Goal: Task Accomplishment & Management: Complete application form

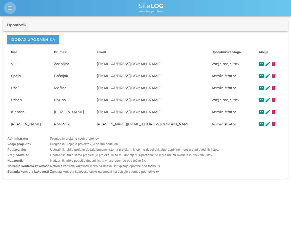
click at [8, 10] on icon "menu" at bounding box center [10, 8] width 6 height 6
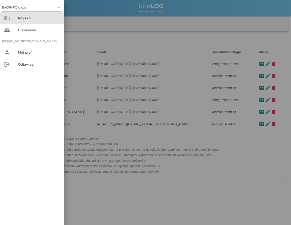
click at [33, 22] on div "Projekti" at bounding box center [39, 18] width 42 height 8
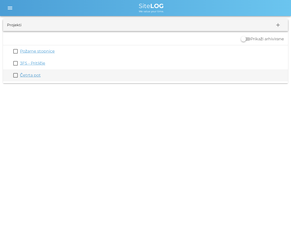
click at [27, 75] on link "Četrta pot" at bounding box center [30, 75] width 21 height 5
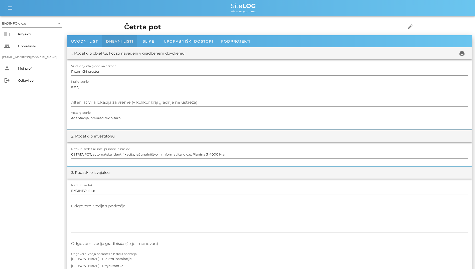
click at [135, 41] on div "Dnevni listi" at bounding box center [119, 41] width 35 height 12
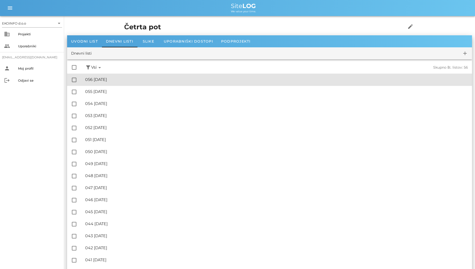
click at [116, 81] on div "🔏 056 [DATE]" at bounding box center [276, 79] width 383 height 5
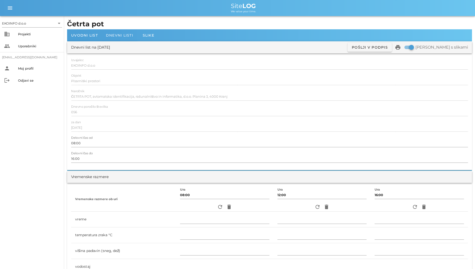
click at [119, 38] on div "Dnevni listi" at bounding box center [119, 35] width 35 height 12
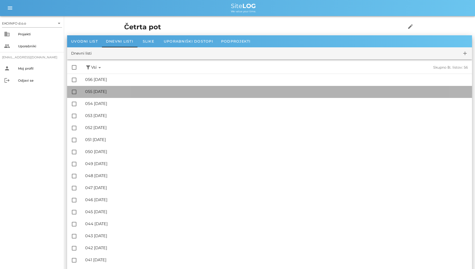
click at [104, 89] on div "🔏 055 [DATE] ✓ Podpisal: Nadzornik ✓ Podpisal: Sestavljalec ✓ Podpisal: Odgovor…" at bounding box center [276, 91] width 383 height 11
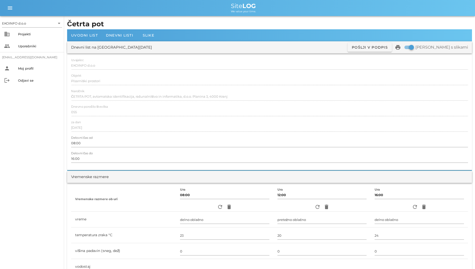
click at [134, 41] on div "Dnevni list na [DATE] ✓ Podpisan Pošlji v podpis print Natisni s slikami" at bounding box center [269, 47] width 405 height 12
click at [128, 40] on div "Dnevni listi" at bounding box center [119, 35] width 35 height 12
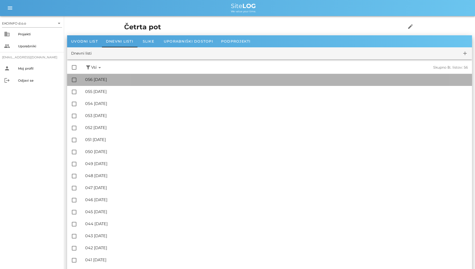
click at [122, 81] on div "🔏 056 [DATE]" at bounding box center [276, 79] width 383 height 5
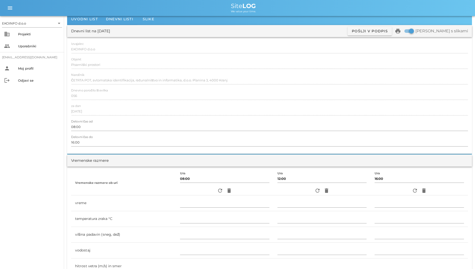
scroll to position [25, 0]
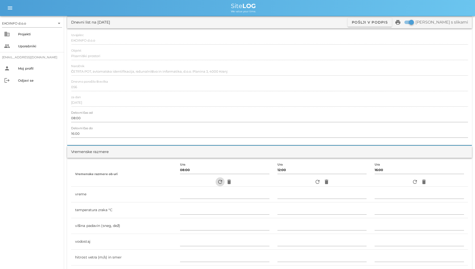
click at [217, 183] on icon "refresh" at bounding box center [220, 182] width 6 height 6
type input "pretežno oblačno"
type input "19"
type input "0"
type input "1.11 m/s šibek JV"
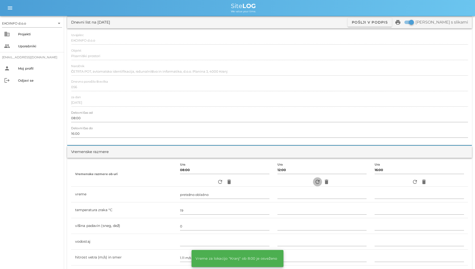
click at [291, 183] on icon "refresh" at bounding box center [317, 182] width 6 height 6
type input "oblačno"
type input "18"
type input "0"
type input "1.11 m/s šibek Z"
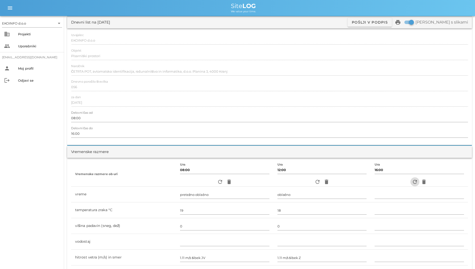
click at [291, 182] on icon "refresh" at bounding box center [415, 182] width 6 height 6
type input "pretežno oblačno"
type input "22"
type input "0"
type input "1.39 m/s [PERSON_NAME] JV"
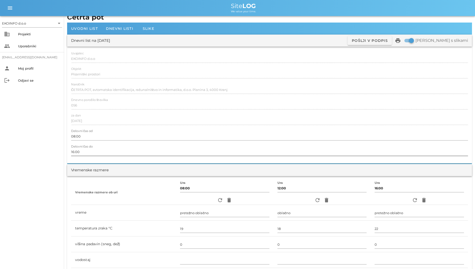
scroll to position [0, 0]
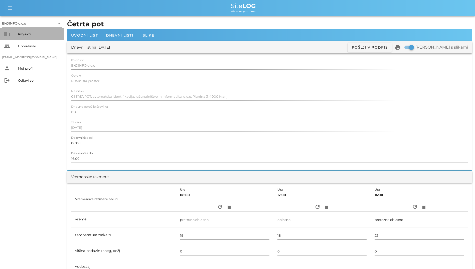
click at [20, 34] on div "Projekti" at bounding box center [39, 34] width 42 height 4
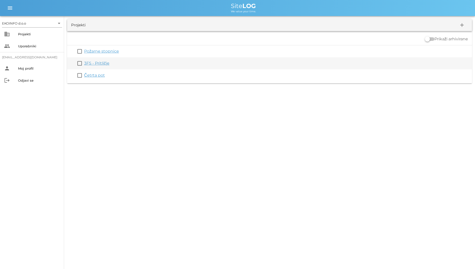
click at [99, 63] on link "3FS - Pritličje" at bounding box center [96, 63] width 25 height 5
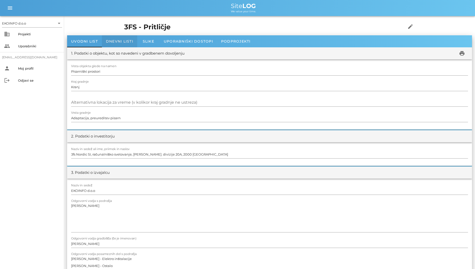
click at [115, 43] on span "Dnevni listi" at bounding box center [119, 41] width 27 height 5
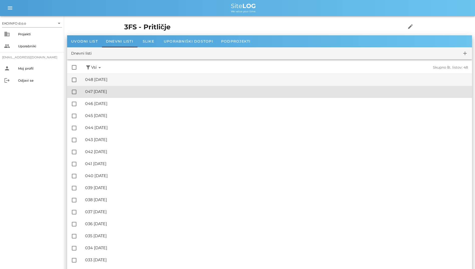
drag, startPoint x: 117, startPoint y: 92, endPoint x: 197, endPoint y: 75, distance: 82.2
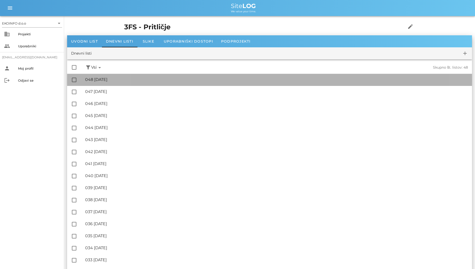
click at [208, 79] on div "🔏 048 [DATE]" at bounding box center [276, 79] width 383 height 5
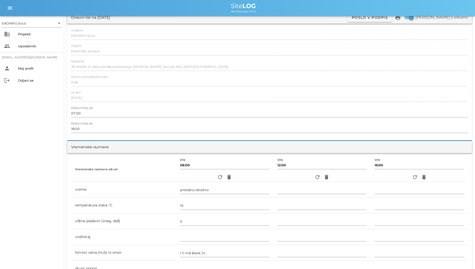
scroll to position [125, 0]
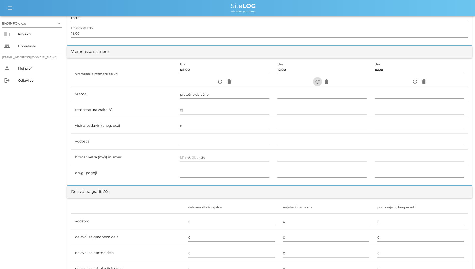
click at [291, 84] on icon "refresh" at bounding box center [317, 82] width 6 height 6
type input "oblačno"
type input "18"
type input "0"
type input "1.11 m/s šibek Z"
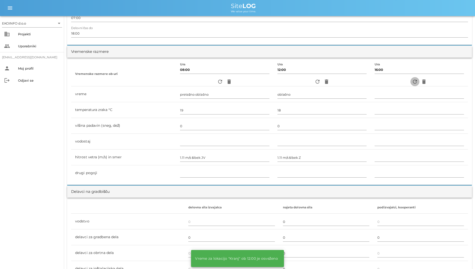
click at [291, 82] on icon "refresh" at bounding box center [415, 82] width 6 height 6
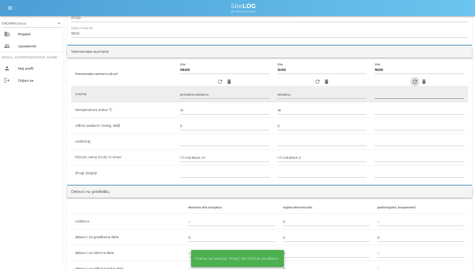
type input "pretežno oblačno"
type input "22"
type input "0"
type input "1.39 m/s [PERSON_NAME] JV"
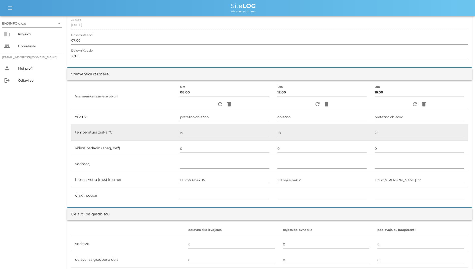
scroll to position [100, 0]
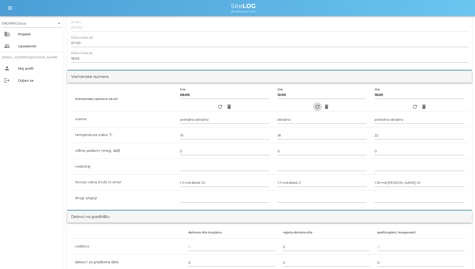
click at [291, 106] on span "refresh" at bounding box center [317, 107] width 9 height 6
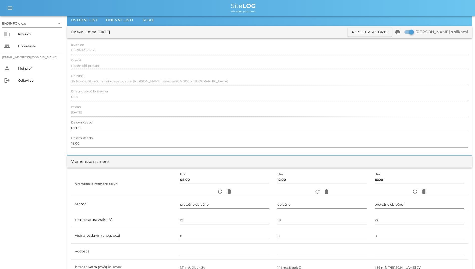
scroll to position [0, 0]
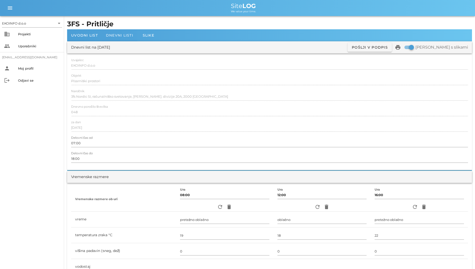
click at [111, 39] on div "Dnevni listi" at bounding box center [119, 35] width 35 height 12
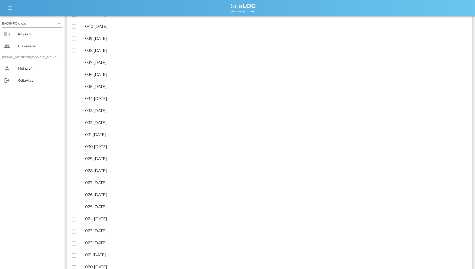
scroll to position [175, 0]
click at [25, 120] on div "EKOINFO d.o.o arrow_drop_down business Projekti people Uporabniki [EMAIL_ADDRES…" at bounding box center [32, 142] width 64 height 253
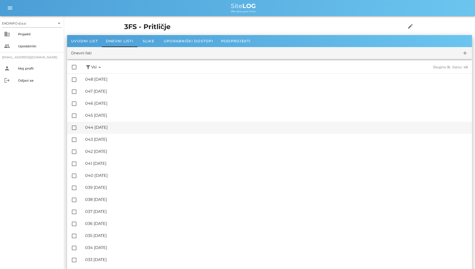
scroll to position [0, 0]
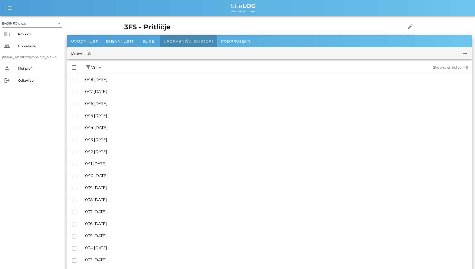
click at [174, 44] on div "Uporabniški dostopi" at bounding box center [188, 41] width 57 height 12
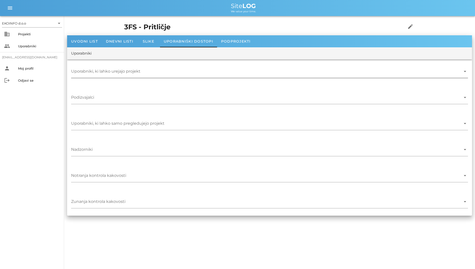
click at [110, 72] on input "Uporabniki, ki lahko urejajo projekt" at bounding box center [266, 73] width 390 height 8
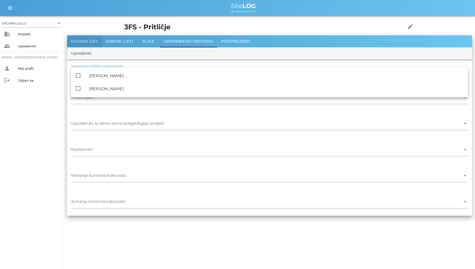
click at [101, 39] on div "Uvodni list" at bounding box center [84, 41] width 35 height 12
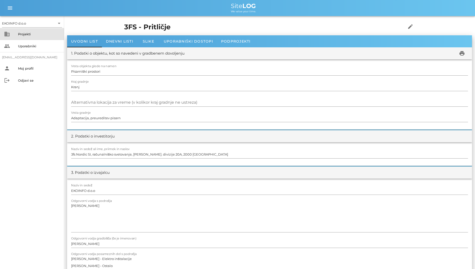
click at [37, 38] on div "business Projekti" at bounding box center [32, 34] width 64 height 12
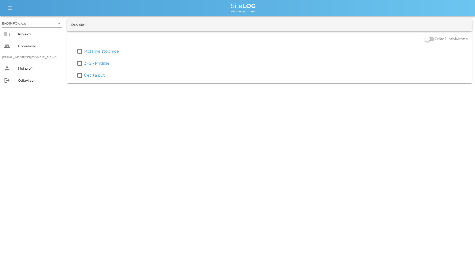
click at [36, 142] on div "EKOINFO d.o.o arrow_drop_down business Projekti people Uporabniki [EMAIL_ADDRES…" at bounding box center [32, 142] width 64 height 253
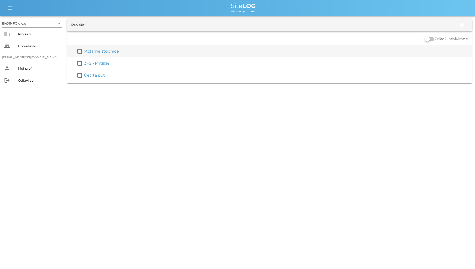
click at [106, 53] on link "Požarne stopnice" at bounding box center [101, 51] width 35 height 5
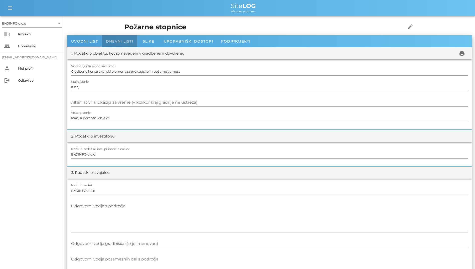
click at [133, 37] on div "Dnevni listi" at bounding box center [119, 41] width 35 height 12
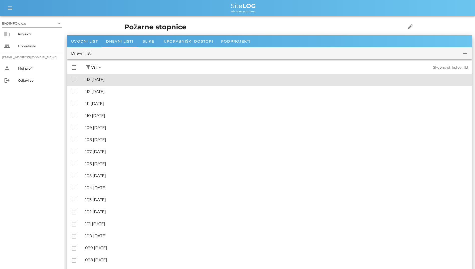
click at [123, 81] on div "🔏 113 [DATE]" at bounding box center [276, 79] width 383 height 5
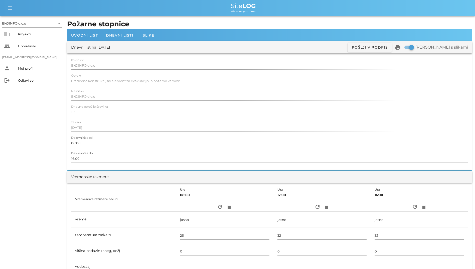
scroll to position [25, 0]
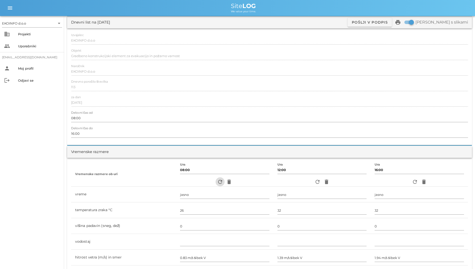
click at [217, 186] on button "refresh" at bounding box center [219, 181] width 9 height 9
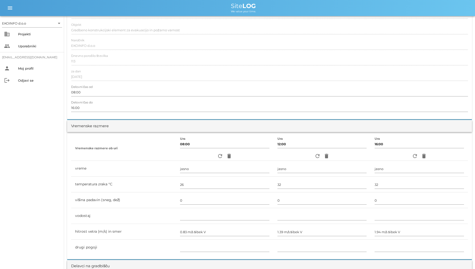
scroll to position [0, 0]
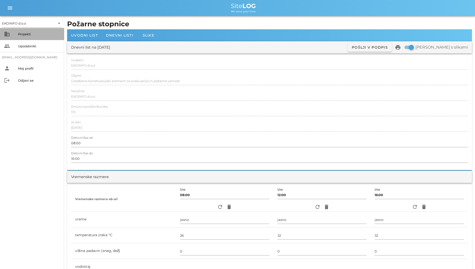
click at [12, 33] on div "business Projekti" at bounding box center [32, 34] width 64 height 12
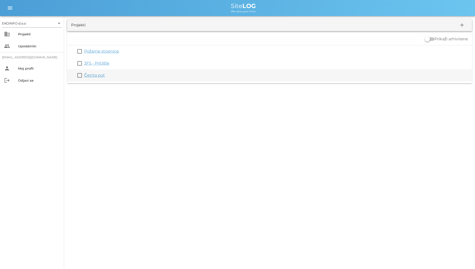
click at [98, 72] on div "check_box_outline_blank Četrta pot" at bounding box center [269, 75] width 405 height 12
click at [98, 75] on link "Četrta pot" at bounding box center [94, 75] width 21 height 5
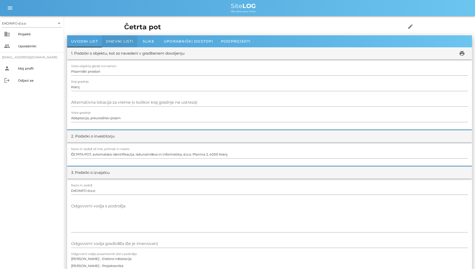
click at [126, 46] on div "Dnevni listi" at bounding box center [119, 41] width 35 height 12
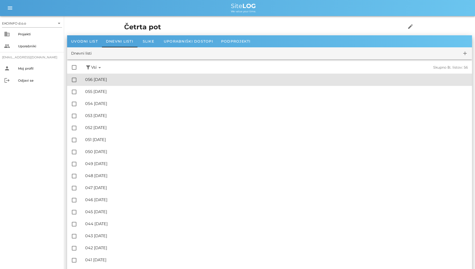
click at [131, 81] on div "🔏 056 [DATE]" at bounding box center [276, 79] width 383 height 5
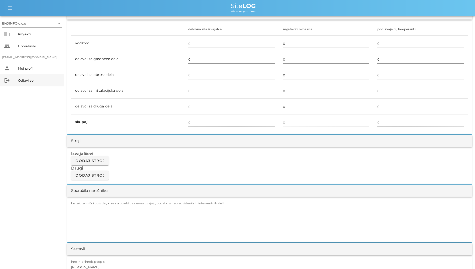
scroll to position [225, 0]
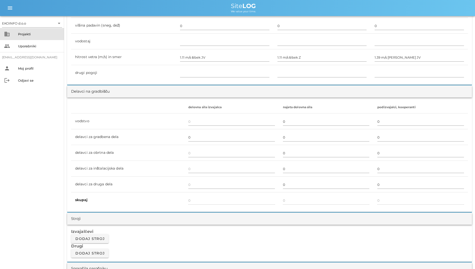
click at [33, 37] on div "Projekti" at bounding box center [39, 34] width 42 height 8
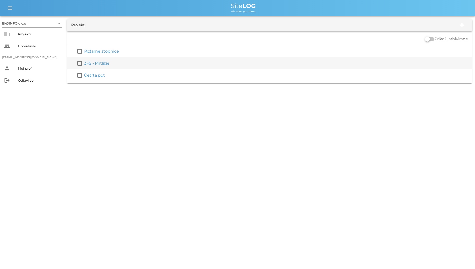
click at [92, 63] on link "3FS - Pritličje" at bounding box center [96, 63] width 25 height 5
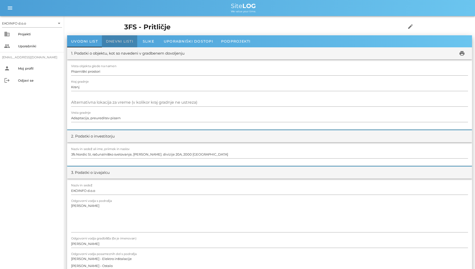
click at [117, 42] on span "Dnevni listi" at bounding box center [119, 41] width 27 height 5
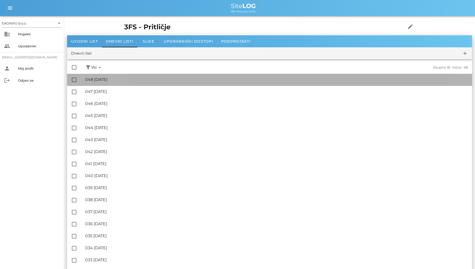
click at [110, 85] on div "🔏 048 [DATE] ✓ Podpisal: Nadzornik ✓ Podpisal: Sestavljalec ✓ Podpisal: Odgovor…" at bounding box center [276, 79] width 383 height 11
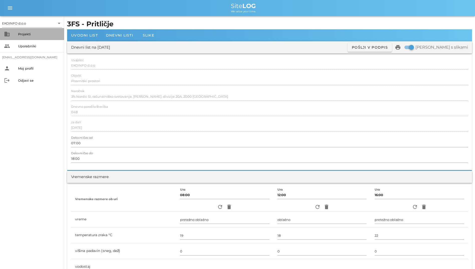
click at [31, 34] on div "Projekti" at bounding box center [39, 34] width 42 height 4
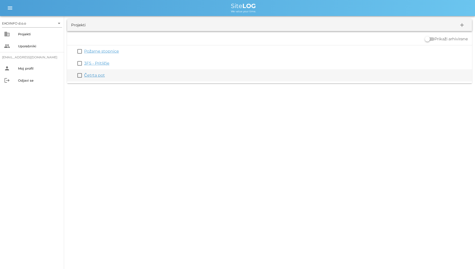
click at [101, 78] on div "Četrta pot" at bounding box center [277, 75] width 386 height 6
click at [100, 76] on link "Četrta pot" at bounding box center [94, 75] width 21 height 5
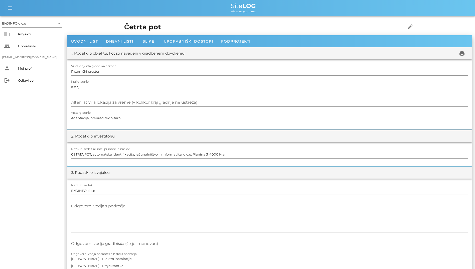
scroll to position [150, 0]
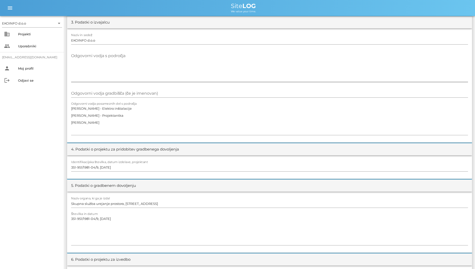
click at [291, 73] on textarea "Odgovorni vodja s področja" at bounding box center [269, 67] width 397 height 30
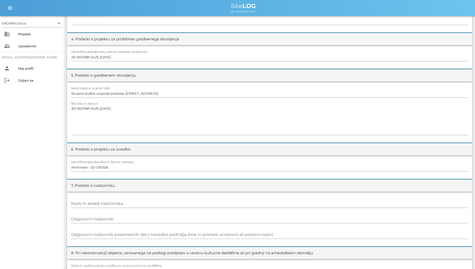
scroll to position [275, 0]
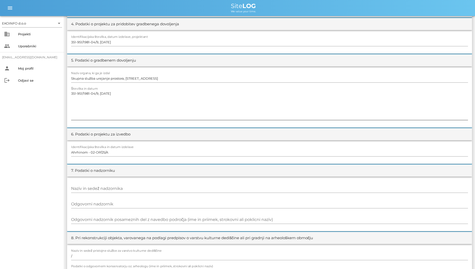
click at [291, 111] on textarea "351-951/1981-04/9, [DATE]" at bounding box center [269, 105] width 397 height 30
click at [291, 149] on input "Ahrhinom - 02-OP/25/A" at bounding box center [269, 152] width 397 height 8
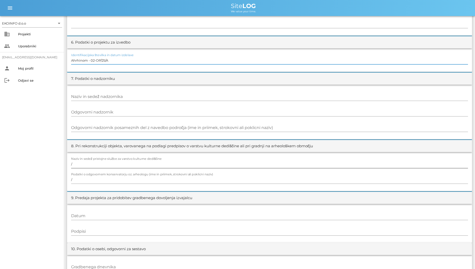
scroll to position [375, 0]
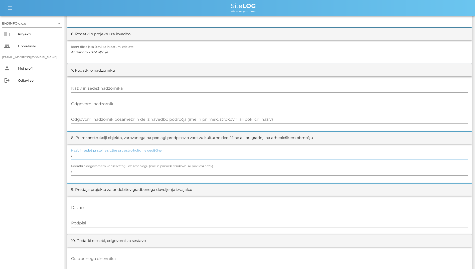
click at [291, 155] on input "/" at bounding box center [269, 156] width 397 height 8
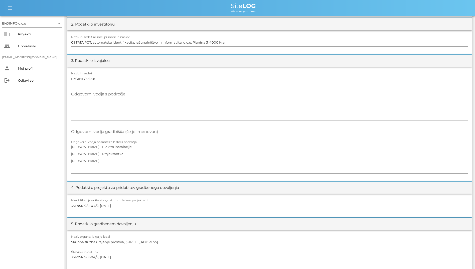
scroll to position [0, 0]
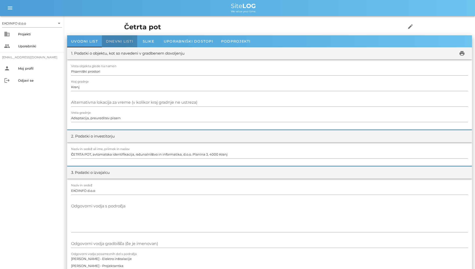
click at [127, 39] on div "Dnevni listi" at bounding box center [119, 41] width 35 height 12
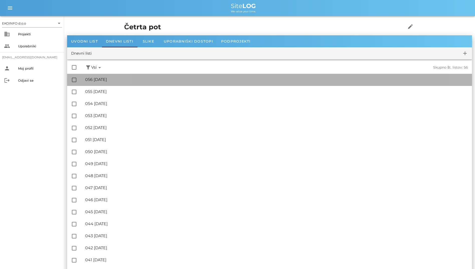
click at [138, 76] on div "🔏 056 [DATE] ✓ Podpisal: Nadzornik ✓ Podpisal: Sestavljalec ✓ Podpisal: Odgovor…" at bounding box center [276, 79] width 383 height 11
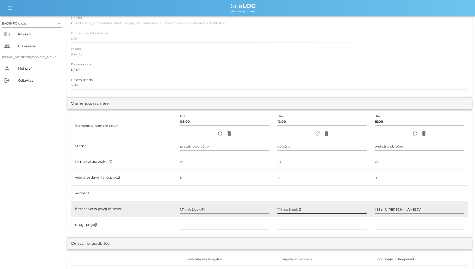
scroll to position [82, 0]
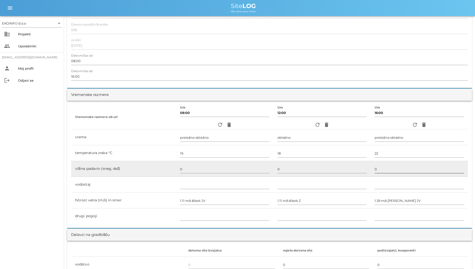
click at [291, 171] on input "0" at bounding box center [418, 169] width 89 height 8
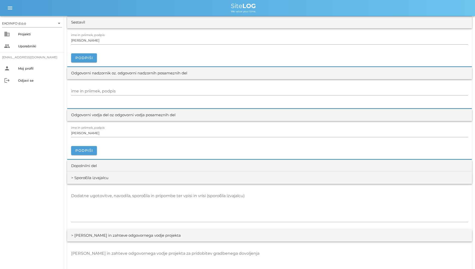
scroll to position [532, 0]
